Goal: Information Seeking & Learning: Learn about a topic

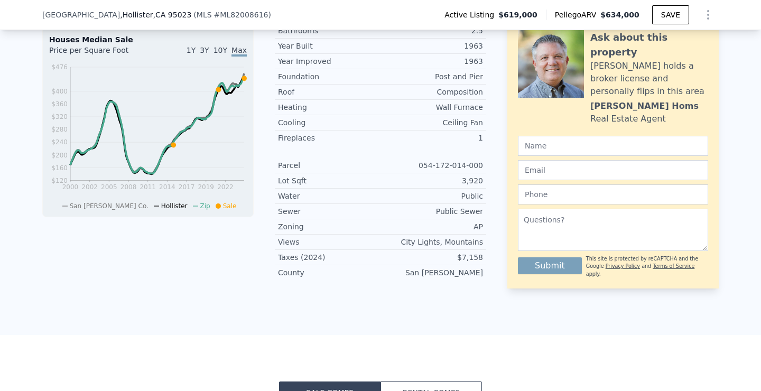
scroll to position [420, 0]
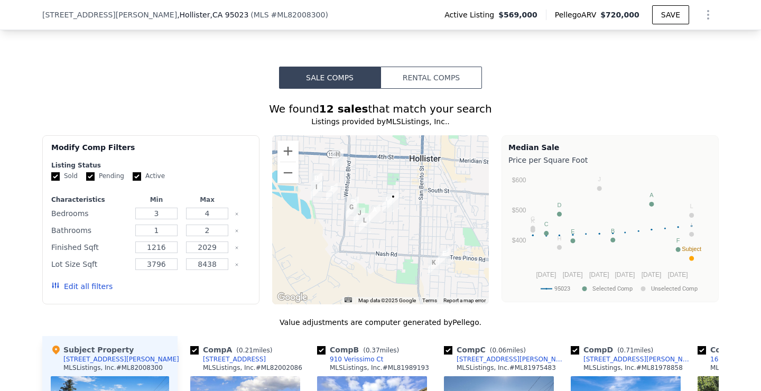
scroll to position [866, 0]
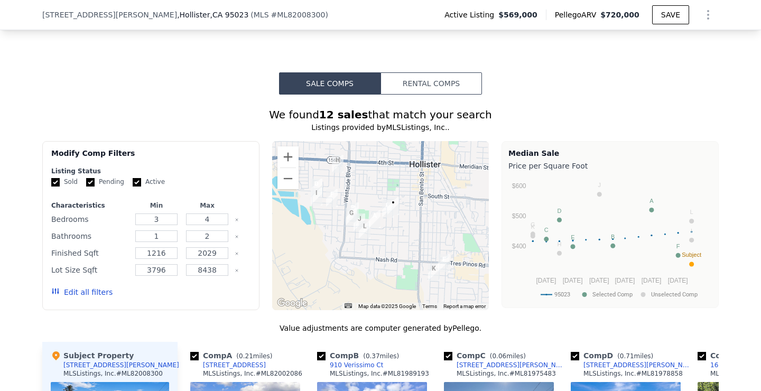
click at [460, 77] on button "Rental Comps" at bounding box center [430, 83] width 101 height 22
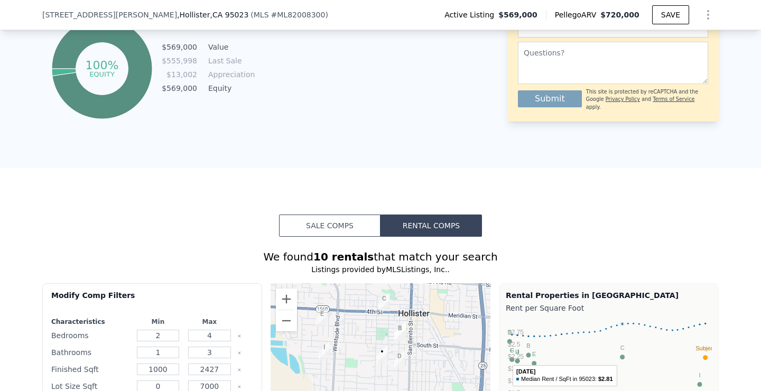
scroll to position [712, 0]
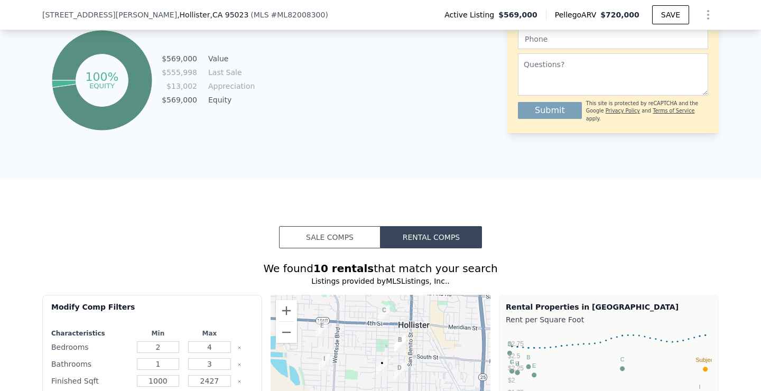
click at [339, 242] on button "Sale Comps" at bounding box center [329, 237] width 101 height 22
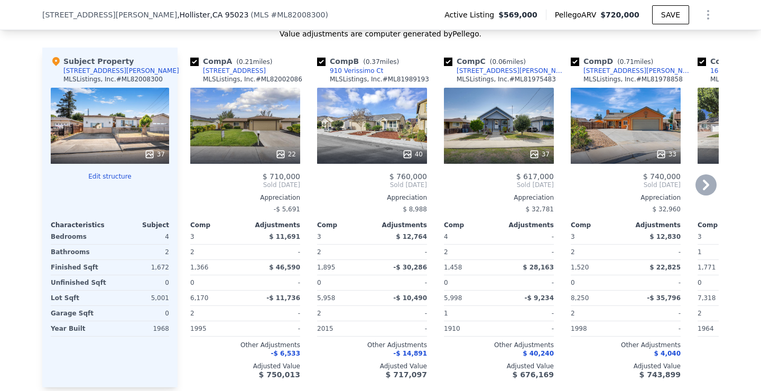
scroll to position [1159, 0]
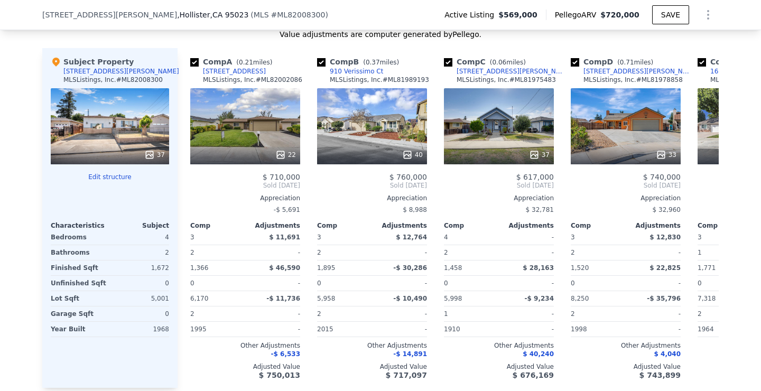
click at [710, 11] on icon "Show Options" at bounding box center [708, 14] width 13 height 13
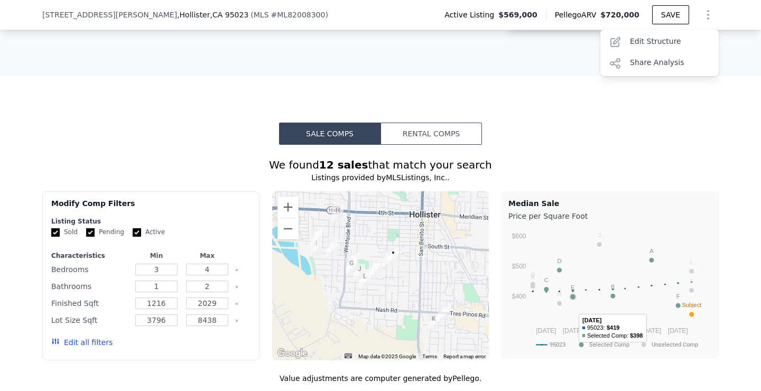
scroll to position [803, 0]
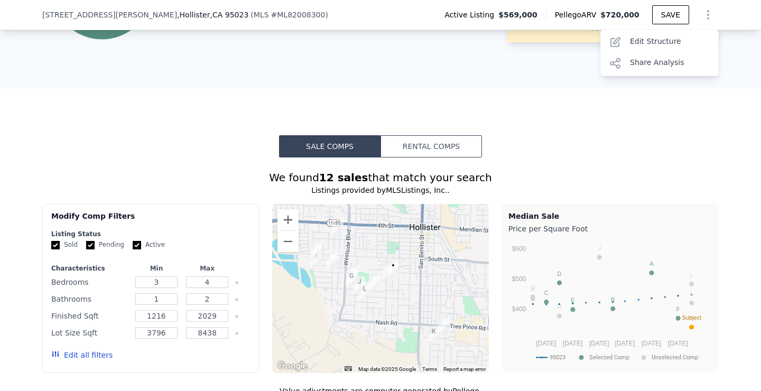
click at [459, 150] on button "Rental Comps" at bounding box center [430, 146] width 101 height 22
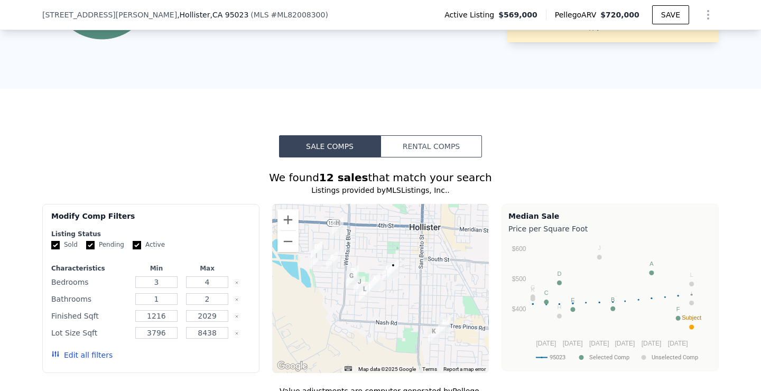
click at [448, 138] on button "Rental Comps" at bounding box center [430, 146] width 101 height 22
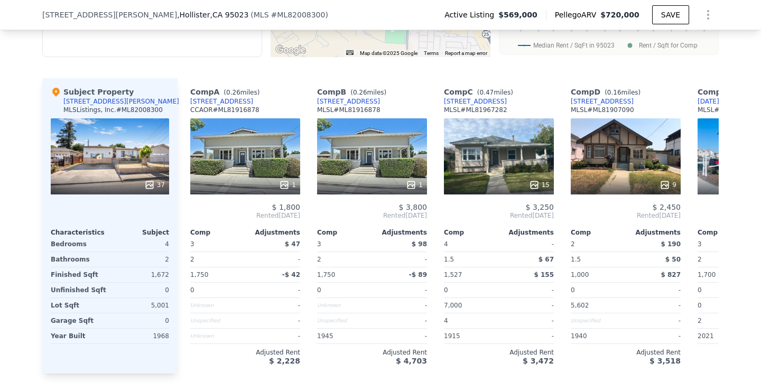
scroll to position [1124, 0]
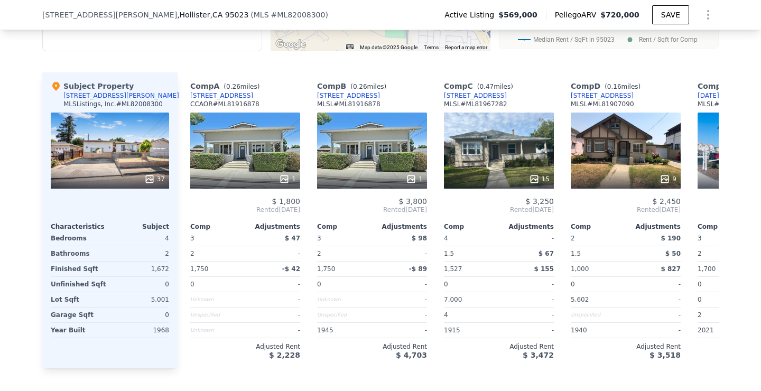
click at [709, 16] on icon "Show Options" at bounding box center [708, 14] width 13 height 13
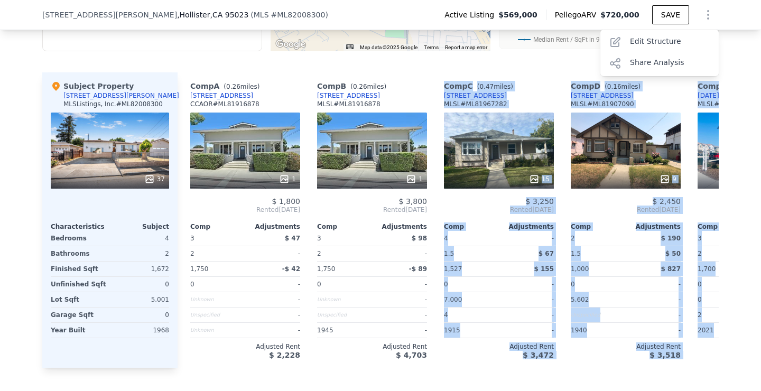
drag, startPoint x: 440, startPoint y: 82, endPoint x: 704, endPoint y: 349, distance: 375.5
click at [704, 349] on div "Comp A ( 0.26 miles) [STREET_ADDRESS] CCAOR # ML81916878 1 $ 1,800 Rented [DATE…" at bounding box center [448, 219] width 541 height 295
copy div "Comp C ( 0.47 miles) [STREET_ADDRESS] MLSL # ML81967282 15 $ 3,250 Rented [DATE…"
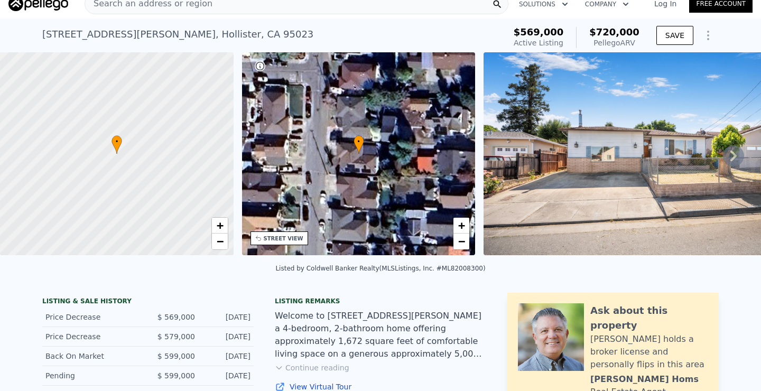
scroll to position [0, 0]
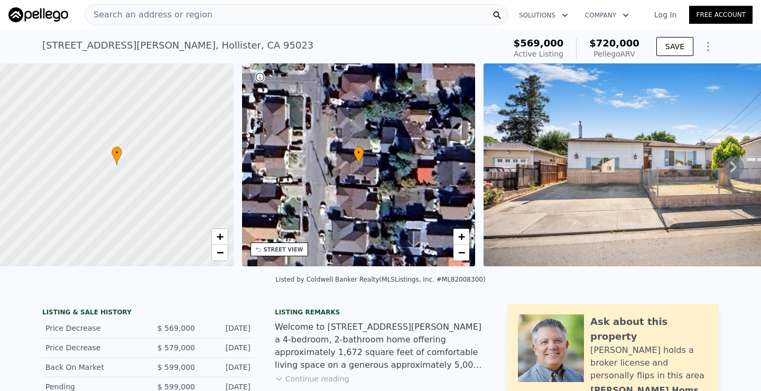
click at [447, 12] on div "Search an address or region" at bounding box center [297, 14] width 424 height 21
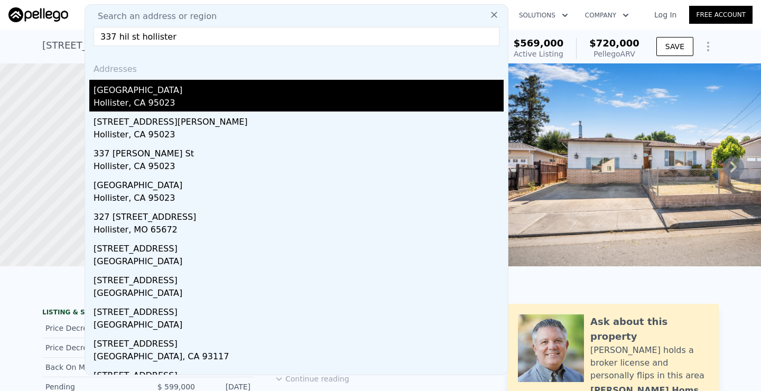
type input "337 hil st hollister"
click at [122, 92] on div "[GEOGRAPHIC_DATA]" at bounding box center [299, 88] width 410 height 17
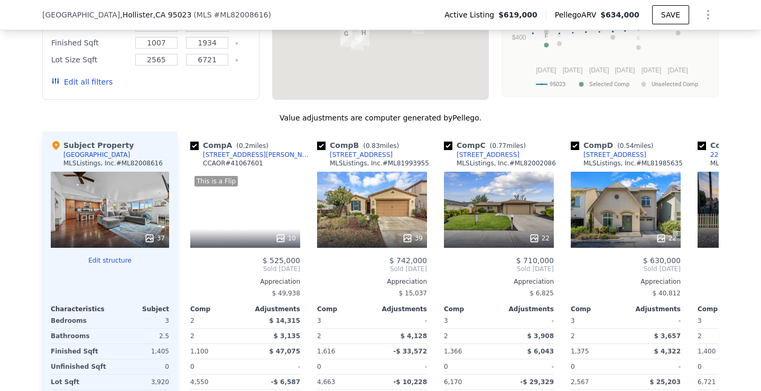
scroll to position [490, 0]
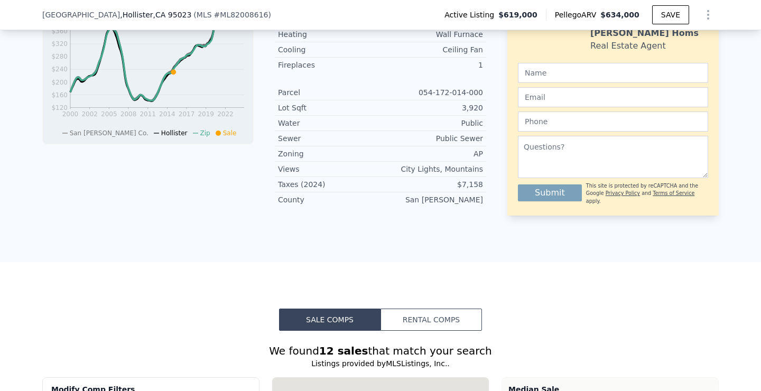
click at [402, 315] on button "Rental Comps" at bounding box center [430, 320] width 101 height 22
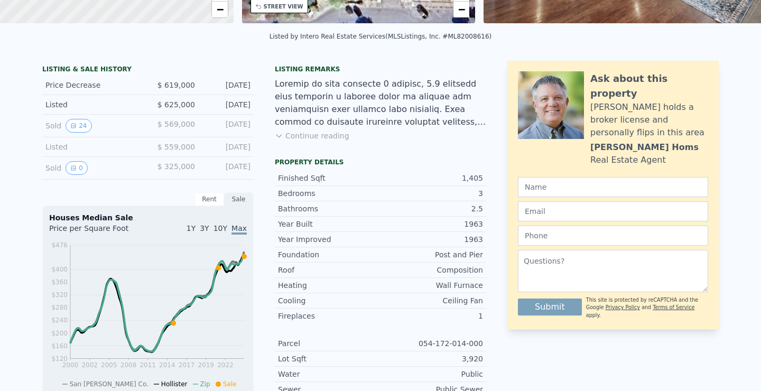
scroll to position [0, 0]
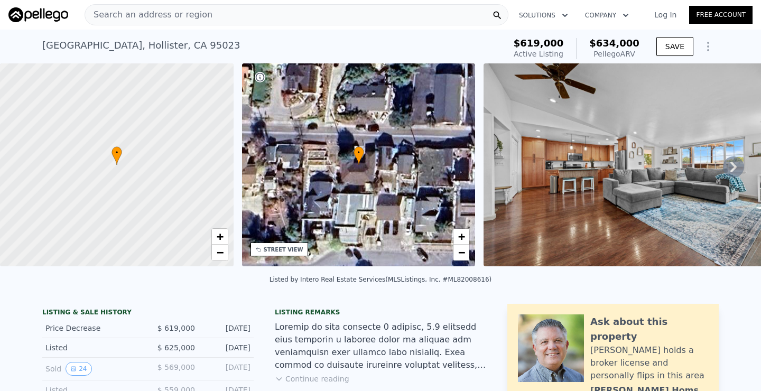
click at [243, 15] on div "Search an address or region" at bounding box center [297, 14] width 424 height 21
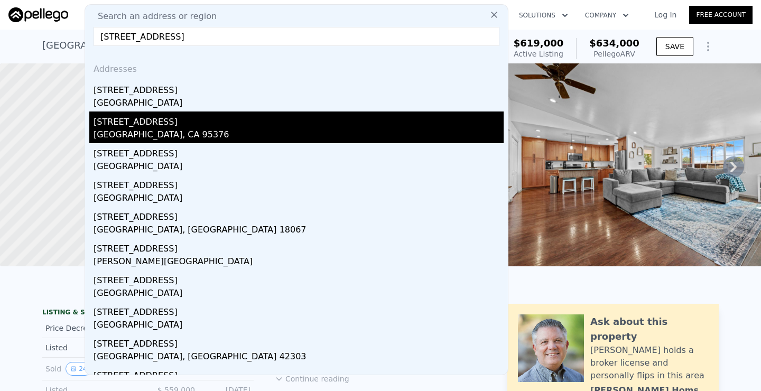
type input "[STREET_ADDRESS]"
click at [132, 122] on div "[STREET_ADDRESS]" at bounding box center [299, 119] width 410 height 17
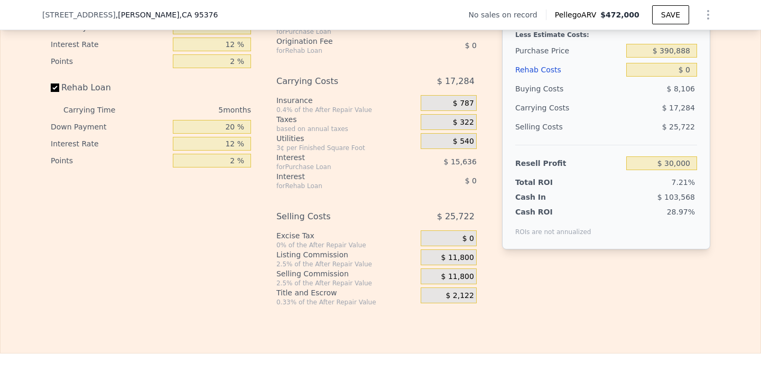
scroll to position [1448, 0]
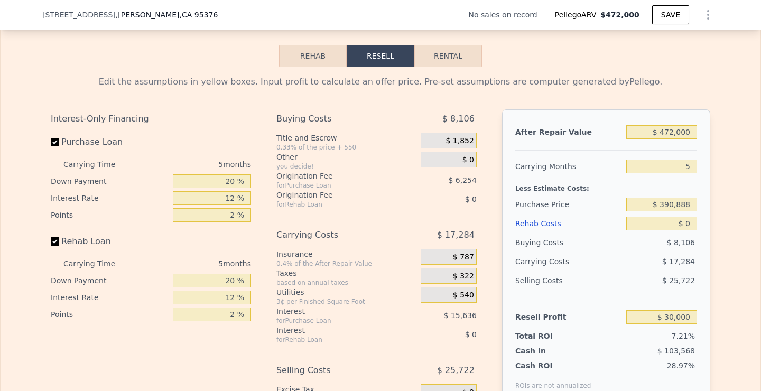
click at [450, 50] on button "Rental" at bounding box center [448, 56] width 68 height 22
select select "30"
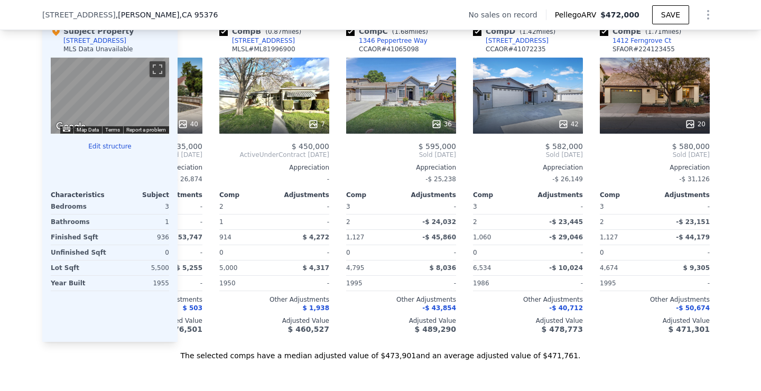
scroll to position [970, 0]
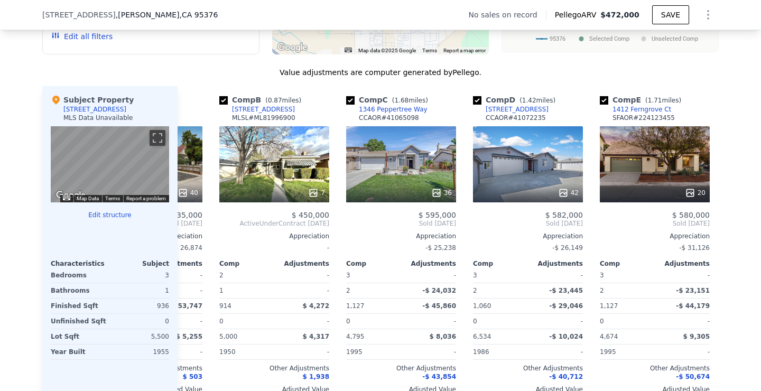
click at [159, 67] on div "Value adjustments are computer generated by Pellego ." at bounding box center [380, 72] width 676 height 11
click at [189, 225] on icon at bounding box center [190, 223] width 6 height 11
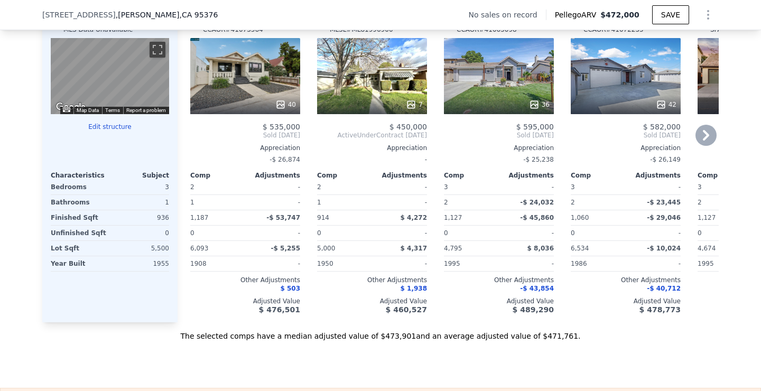
scroll to position [1034, 0]
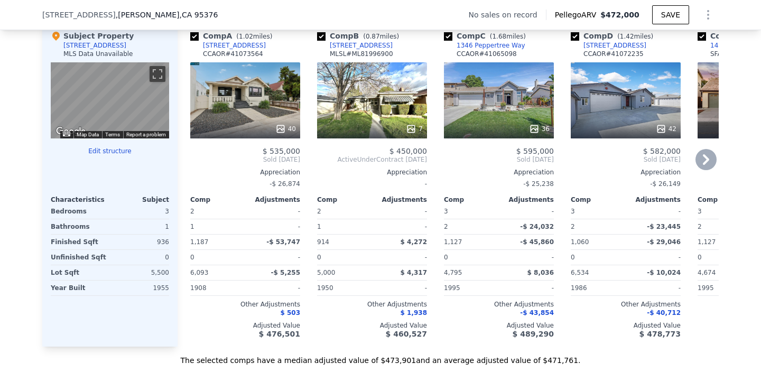
click at [714, 161] on icon at bounding box center [705, 159] width 21 height 21
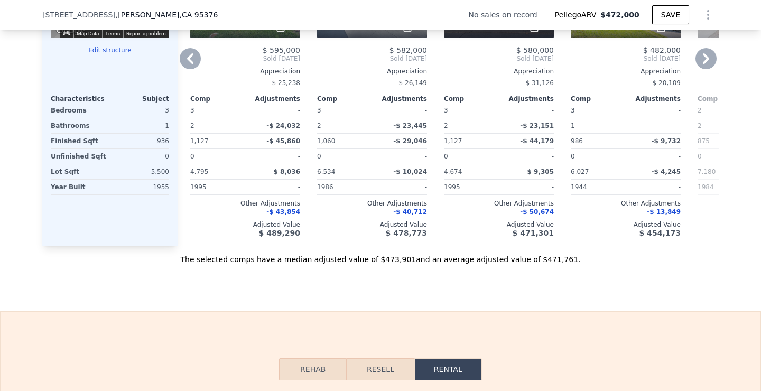
scroll to position [981, 0]
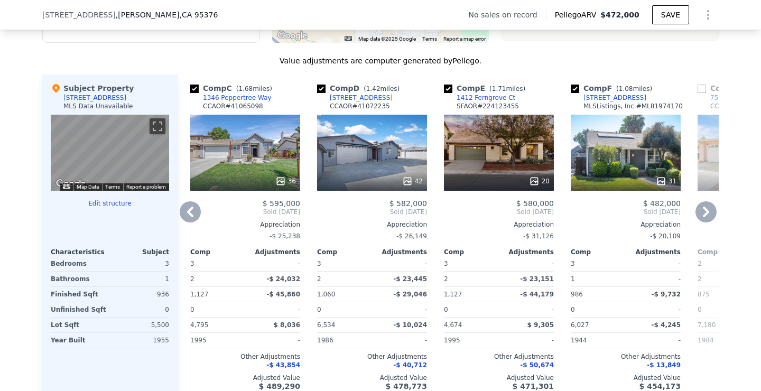
click at [708, 216] on icon at bounding box center [705, 211] width 21 height 21
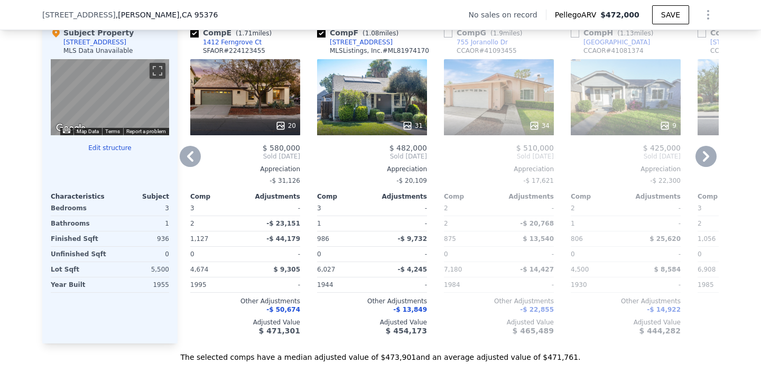
scroll to position [1038, 0]
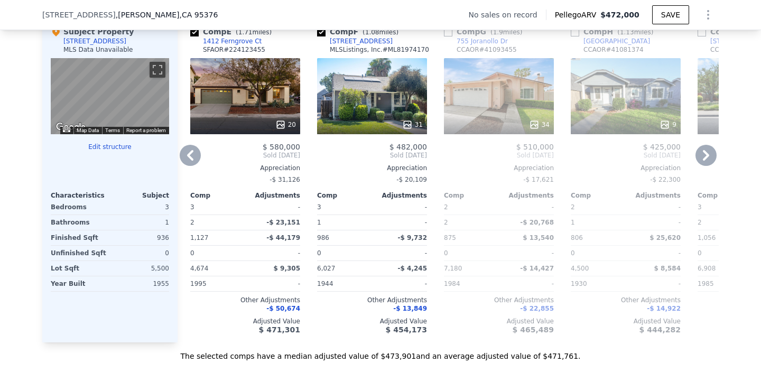
click at [196, 152] on icon at bounding box center [190, 155] width 21 height 21
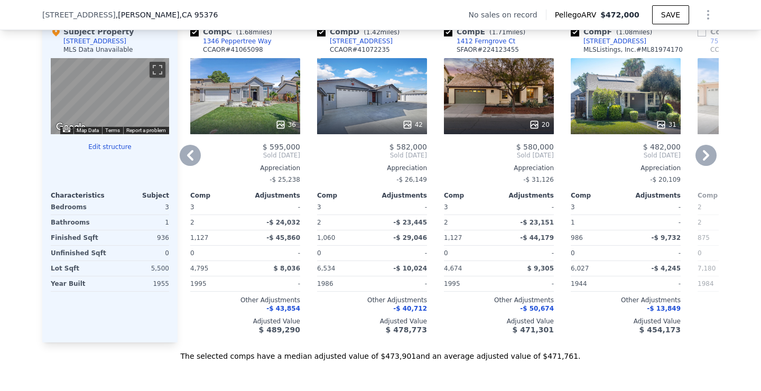
click at [197, 150] on icon at bounding box center [190, 155] width 21 height 21
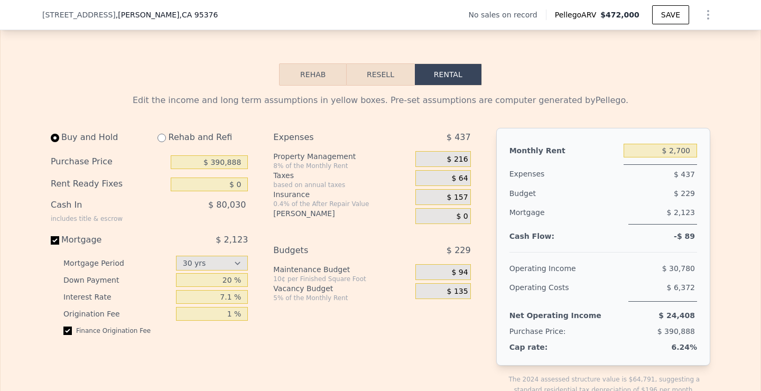
scroll to position [1431, 0]
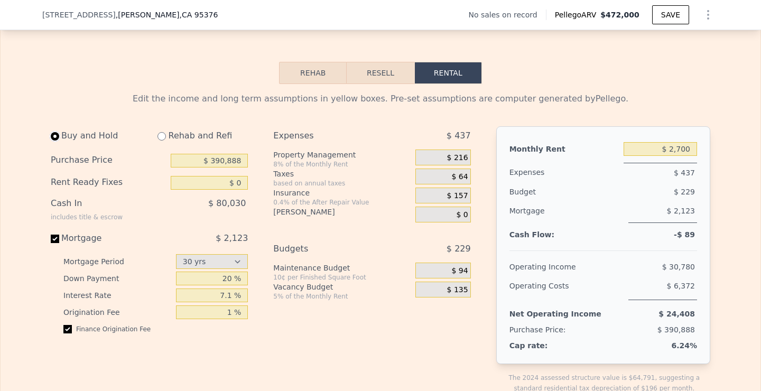
click at [54, 134] on input "radio" at bounding box center [55, 136] width 8 height 8
click at [56, 137] on input "radio" at bounding box center [55, 136] width 8 height 8
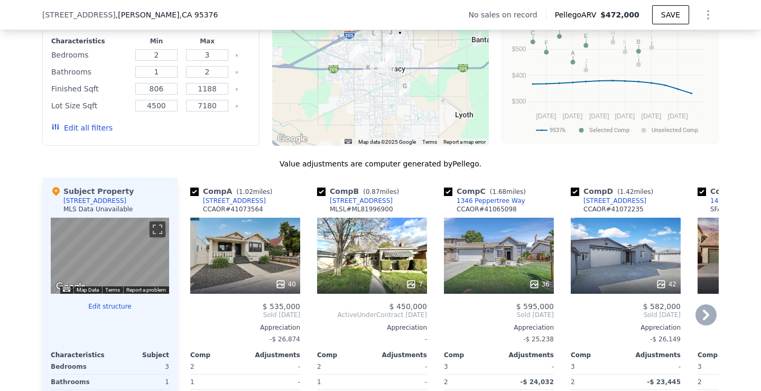
scroll to position [1487, 0]
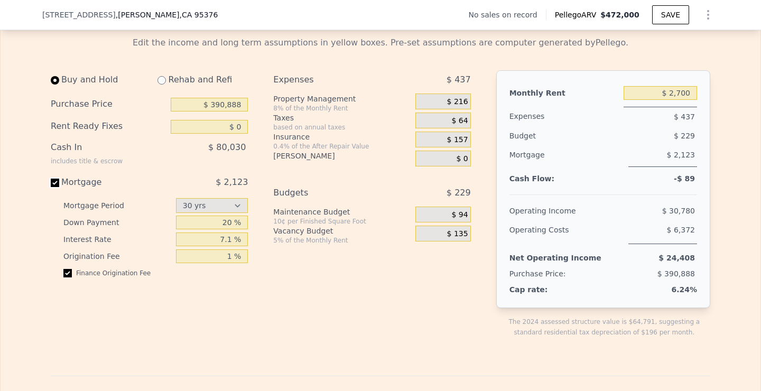
click at [56, 183] on input "Mortgage $ 2,123" at bounding box center [55, 183] width 8 height 8
checkbox input "false"
type input "$ 9,650"
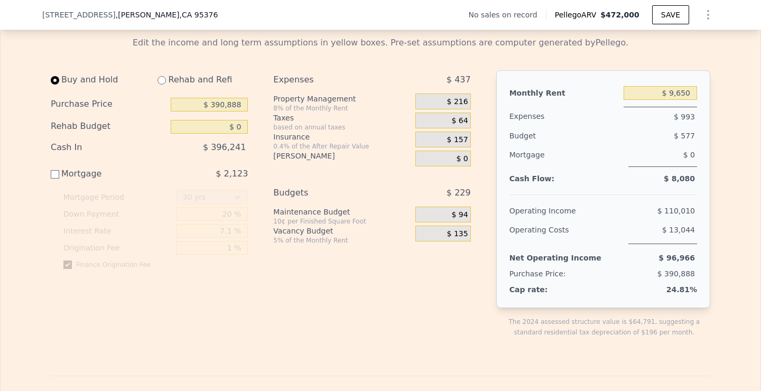
click at [55, 179] on div "Mortgage" at bounding box center [110, 174] width 118 height 13
click at [55, 179] on input "Mortgage $ 2,123" at bounding box center [55, 174] width 8 height 8
checkbox input "true"
type input "$ 2,700"
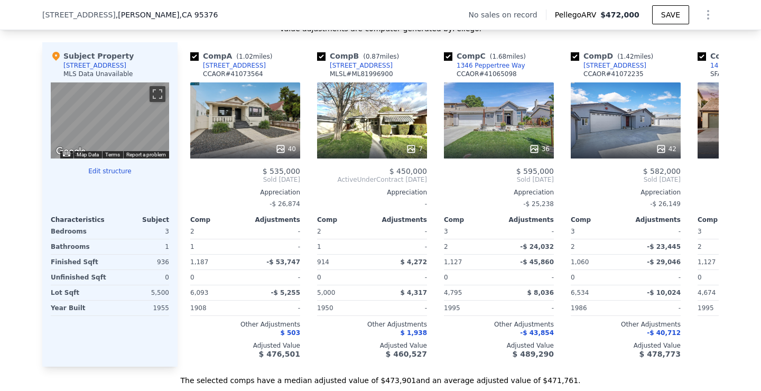
scroll to position [1013, 0]
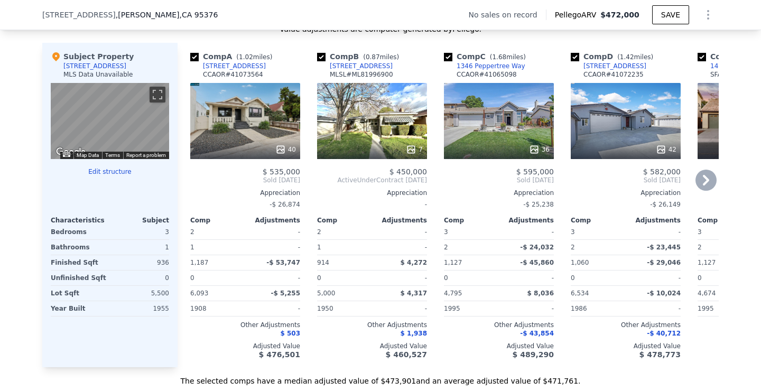
click at [707, 185] on icon at bounding box center [705, 180] width 21 height 21
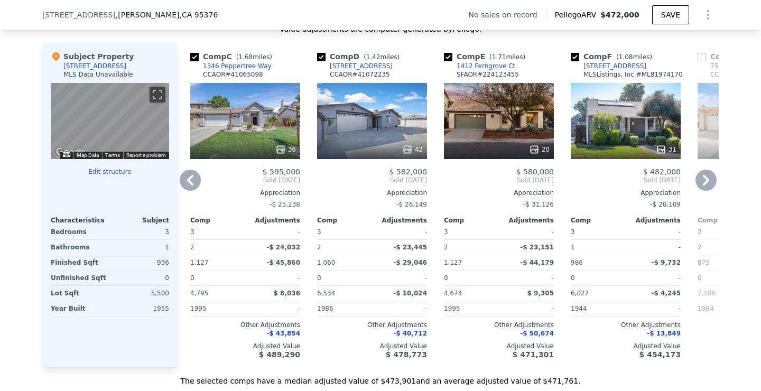
click at [707, 185] on icon at bounding box center [705, 180] width 21 height 21
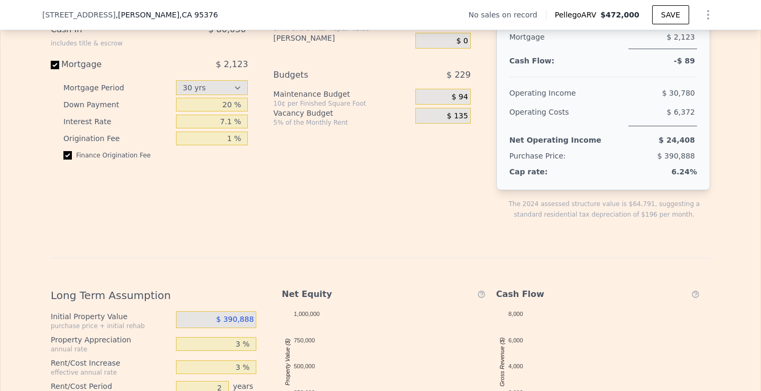
scroll to position [1605, 0]
drag, startPoint x: 163, startPoint y: 17, endPoint x: 18, endPoint y: 6, distance: 145.2
click at [18, 6] on div "[STREET_ADDRESS][PERSON_NAME] No sales on record Pellego ARV $472,000 SAVE" at bounding box center [380, 15] width 761 height 30
copy div "[STREET_ADDRESS]"
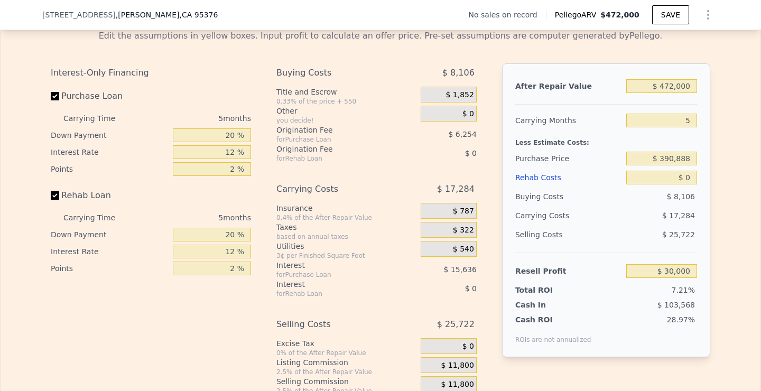
scroll to position [1445, 0]
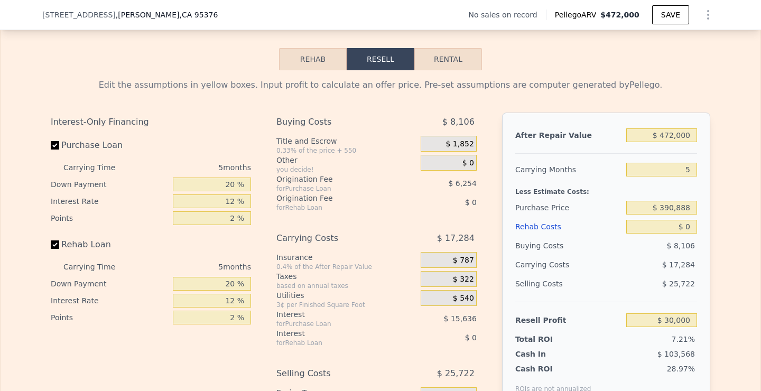
click at [457, 63] on button "Rental" at bounding box center [448, 59] width 68 height 22
select select "30"
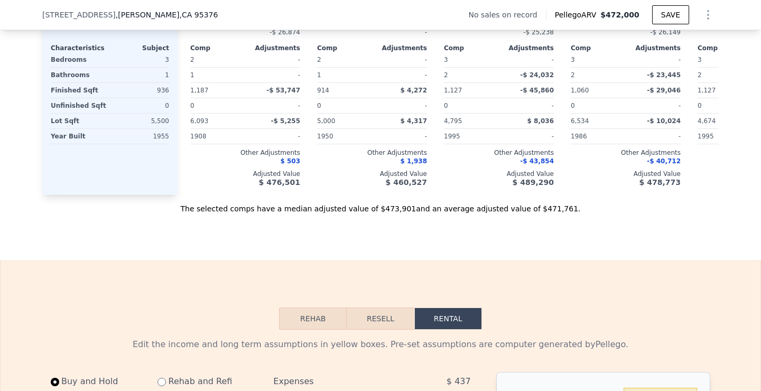
scroll to position [1188, 0]
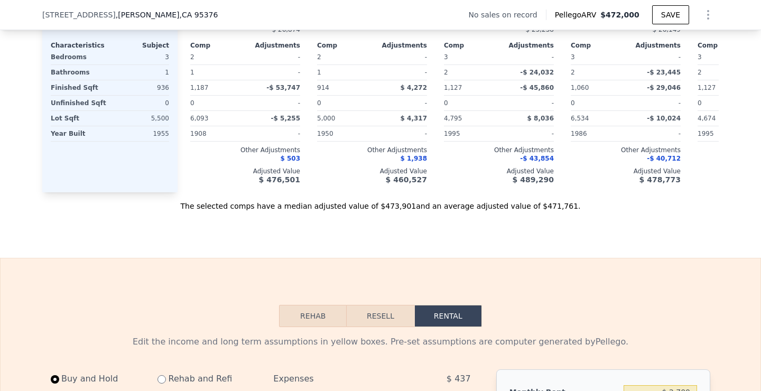
click at [363, 315] on button "Resell" at bounding box center [380, 316] width 67 height 22
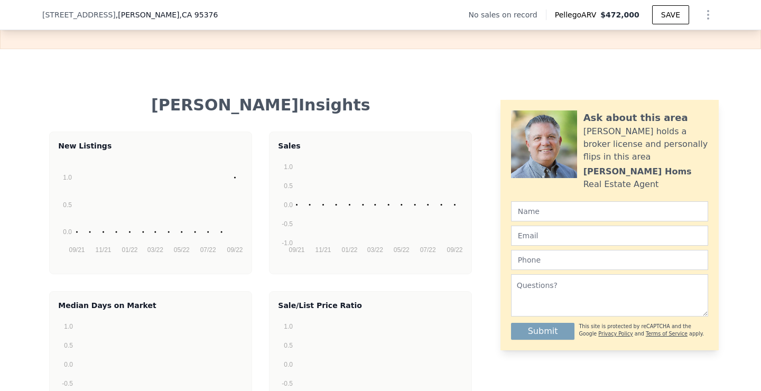
scroll to position [1905, 0]
